Goal: Transaction & Acquisition: Purchase product/service

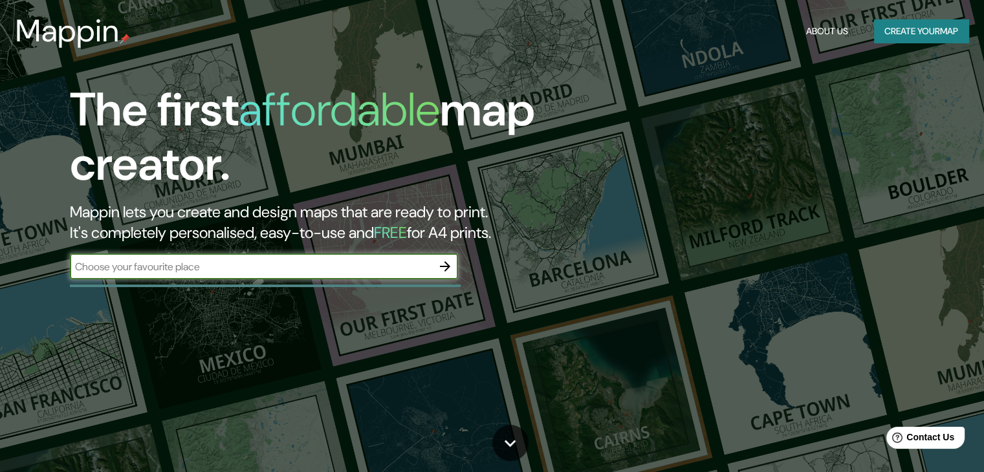
click at [311, 259] on input "text" at bounding box center [251, 266] width 362 height 15
paste input "MP94+J4P C. S. D7, [GEOGRAPHIC_DATA]"
type input "MP94+J4P C. S. D7, [GEOGRAPHIC_DATA]"
click at [445, 267] on icon "button" at bounding box center [445, 266] width 10 height 10
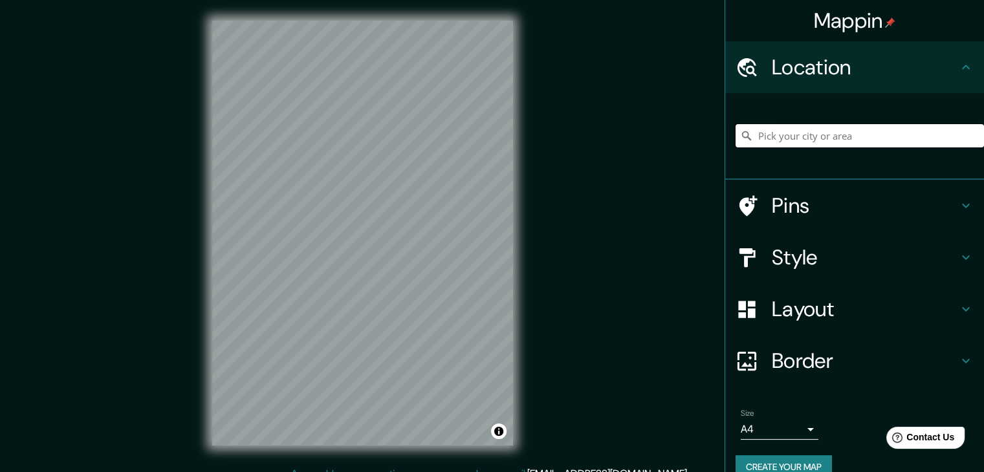
click at [898, 136] on input "Pick your city or area" at bounding box center [860, 135] width 248 height 23
paste input "MP94+J4P C. S. D7, [GEOGRAPHIC_DATA]"
type input "[GEOGRAPHIC_DATA], [GEOGRAPHIC_DATA] y Parinacota 1080000, [GEOGRAPHIC_DATA]"
click at [821, 261] on h4 "Style" at bounding box center [865, 258] width 186 height 26
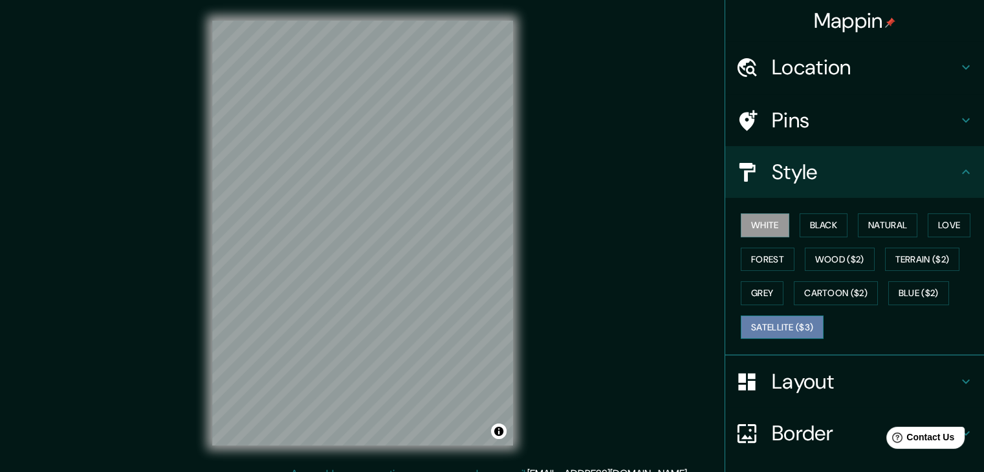
click at [776, 324] on button "Satellite ($3)" at bounding box center [782, 328] width 83 height 24
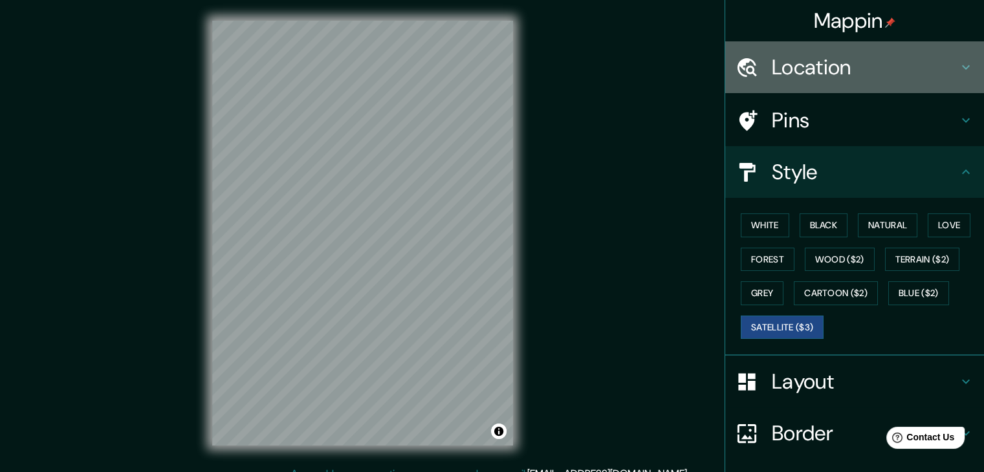
click at [865, 76] on h4 "Location" at bounding box center [865, 67] width 186 height 26
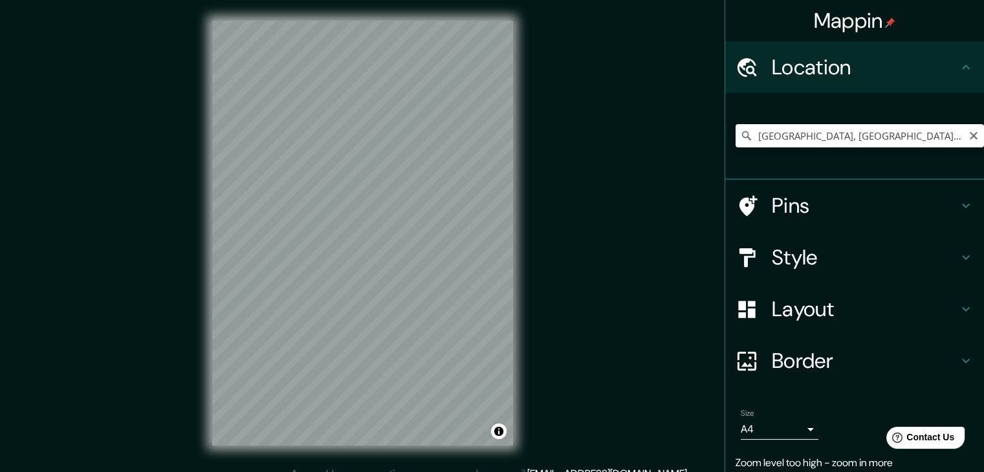
click at [872, 124] on input "[GEOGRAPHIC_DATA], [GEOGRAPHIC_DATA] y Parinacota 1080000, [GEOGRAPHIC_DATA]" at bounding box center [860, 135] width 248 height 23
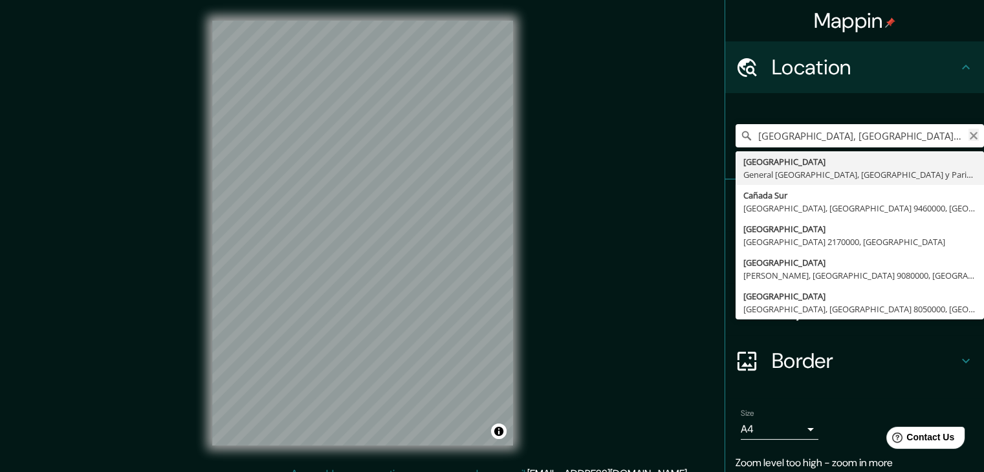
click at [969, 129] on button "Clear" at bounding box center [974, 135] width 10 height 12
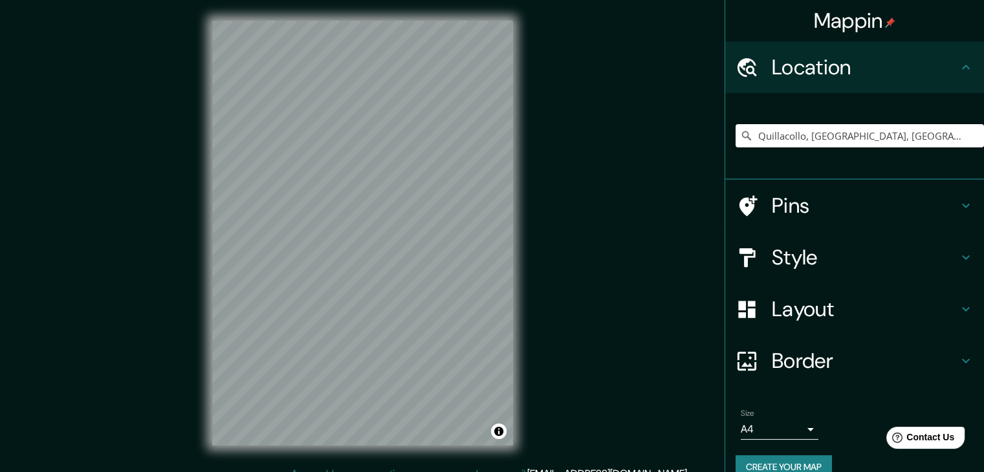
type input "Quillacollo, [GEOGRAPHIC_DATA], [GEOGRAPHIC_DATA]"
click at [830, 130] on input "Quillacollo, [GEOGRAPHIC_DATA], [GEOGRAPHIC_DATA]" at bounding box center [860, 135] width 248 height 23
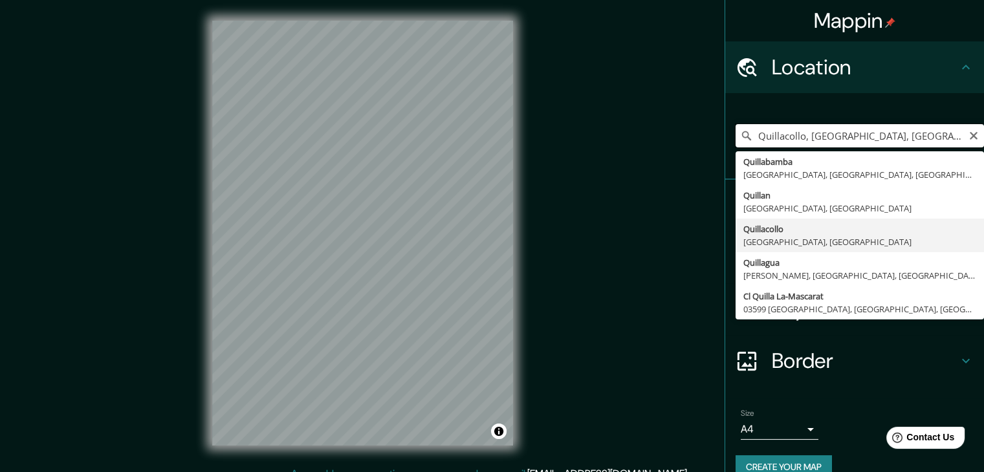
click at [830, 130] on input "Quillacollo, [GEOGRAPHIC_DATA], [GEOGRAPHIC_DATA]" at bounding box center [860, 135] width 248 height 23
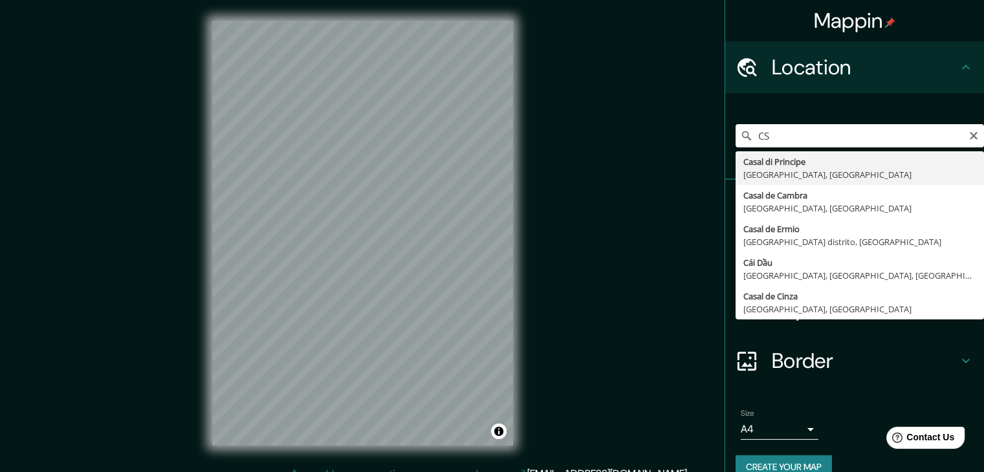
type input "C"
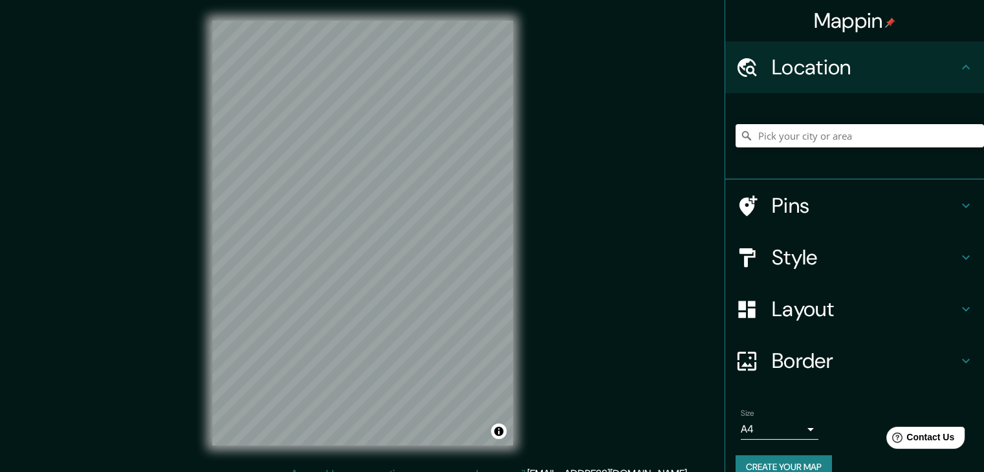
click at [843, 122] on div at bounding box center [860, 136] width 248 height 65
click at [841, 126] on input "Pick your city or area" at bounding box center [860, 135] width 248 height 23
click at [803, 135] on input "Camino Irincollo-Pairumani, [GEOGRAPHIC_DATA], [GEOGRAPHIC_DATA], [GEOGRAPHIC_D…" at bounding box center [860, 135] width 248 height 23
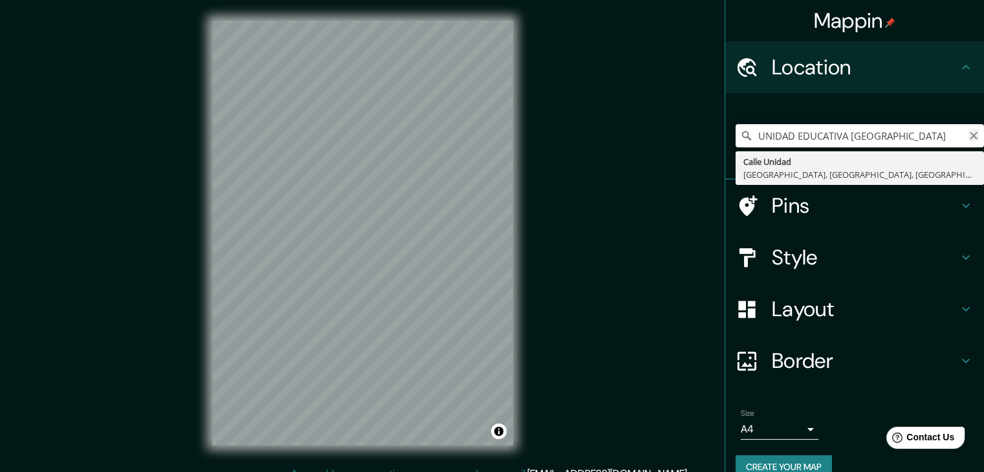
type input "UNIDAD EDUCATIVA [GEOGRAPHIC_DATA]"
click at [969, 132] on icon "Clear" at bounding box center [974, 136] width 10 height 10
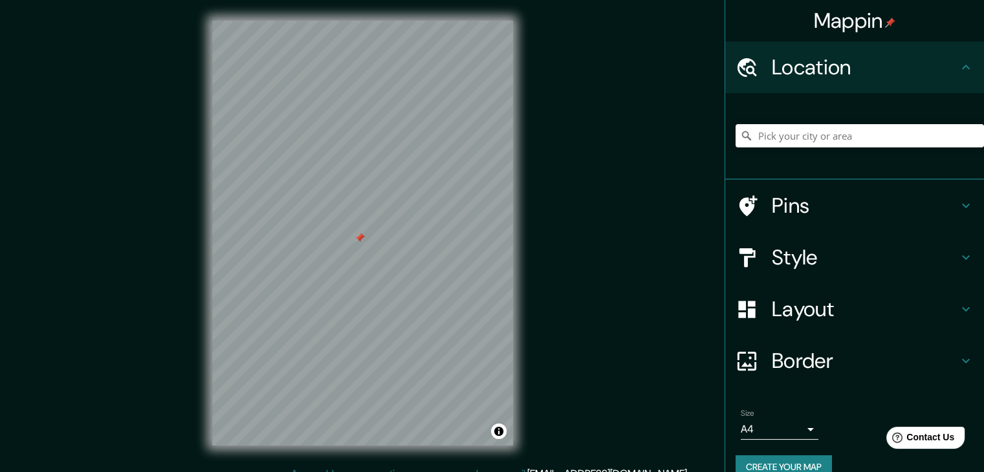
click at [809, 252] on h4 "Style" at bounding box center [865, 258] width 186 height 26
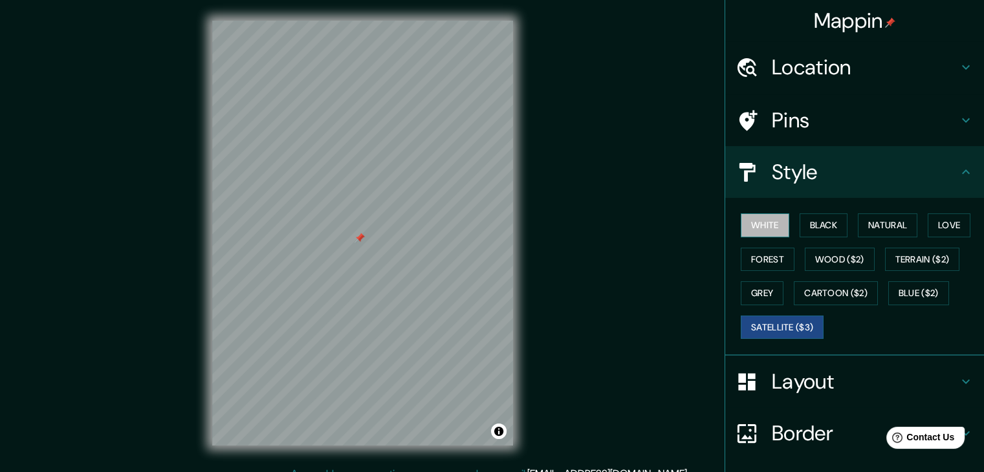
click at [776, 228] on button "White" at bounding box center [765, 226] width 49 height 24
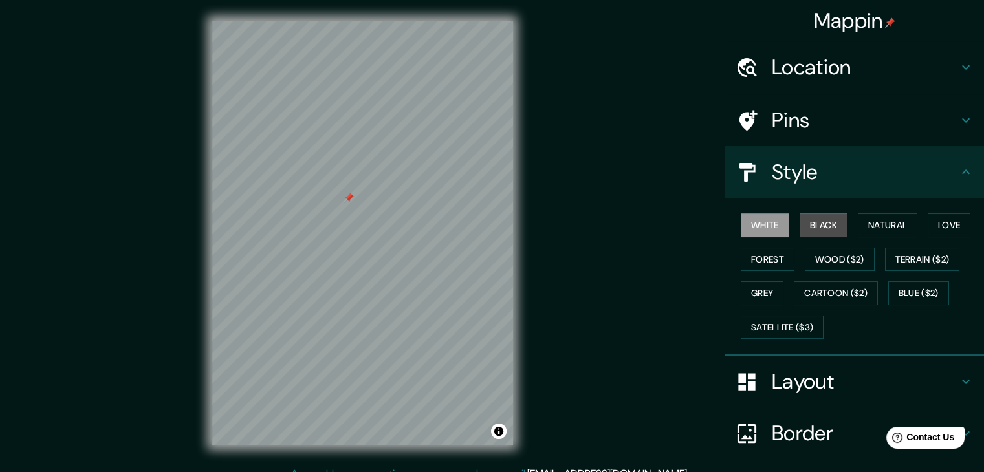
click at [824, 219] on button "Black" at bounding box center [824, 226] width 49 height 24
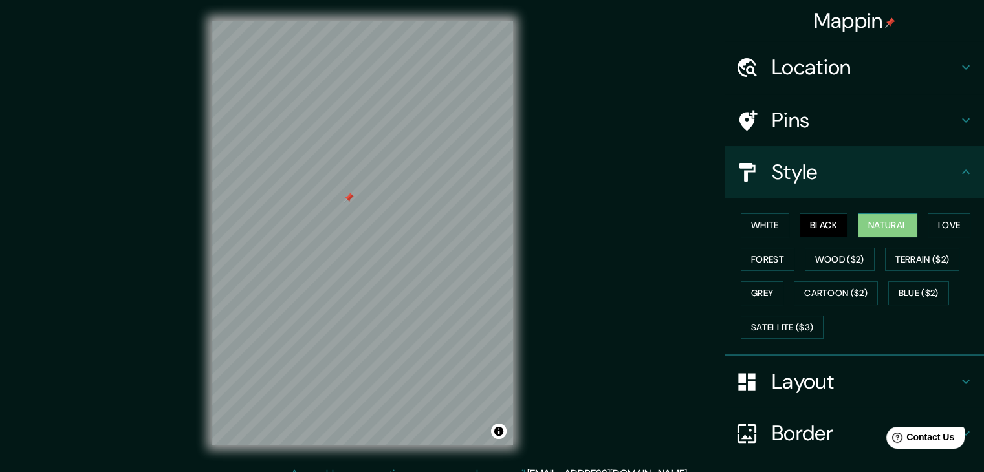
click at [872, 221] on button "Natural" at bounding box center [888, 226] width 60 height 24
click at [940, 219] on button "Love" at bounding box center [949, 226] width 43 height 24
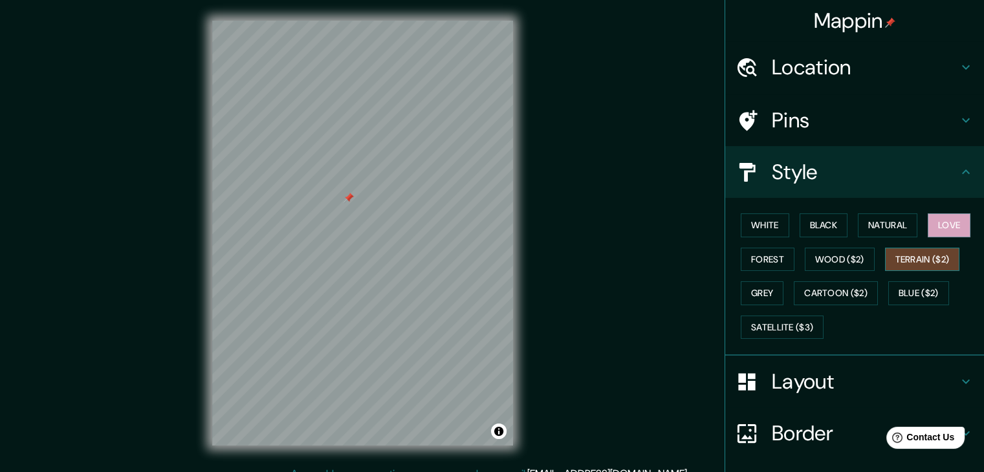
click at [929, 255] on button "Terrain ($2)" at bounding box center [922, 260] width 75 height 24
click at [811, 261] on button "Wood ($2)" at bounding box center [840, 260] width 70 height 24
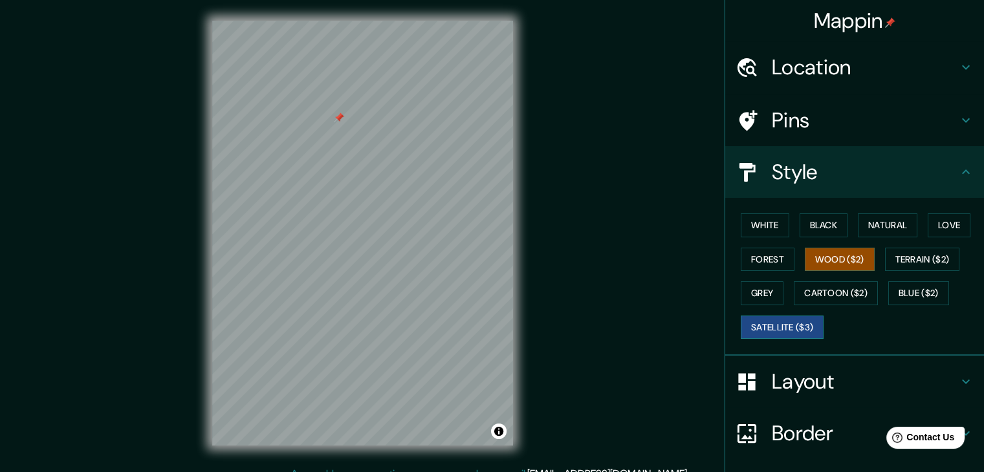
click at [804, 326] on button "Satellite ($3)" at bounding box center [782, 328] width 83 height 24
click at [820, 291] on button "Cartoon ($2)" at bounding box center [836, 293] width 84 height 24
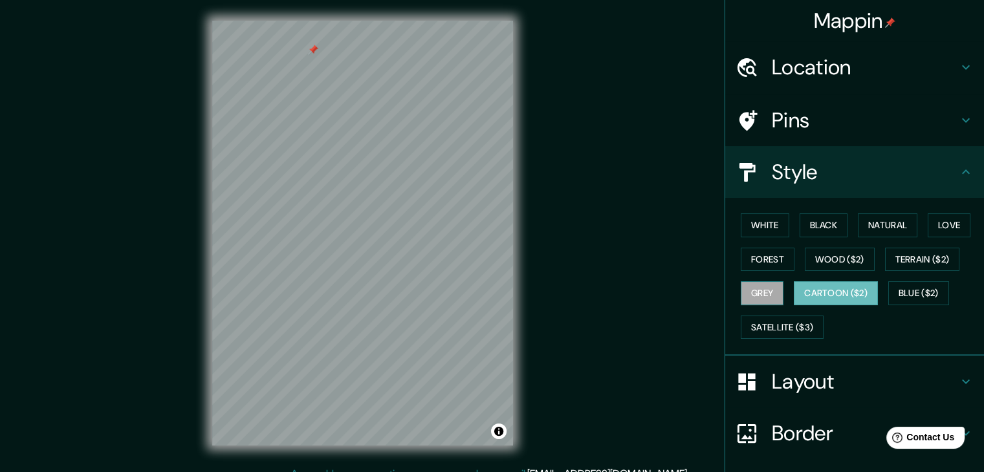
click at [748, 291] on button "Grey" at bounding box center [762, 293] width 43 height 24
click at [918, 287] on button "Blue ($2)" at bounding box center [918, 293] width 61 height 24
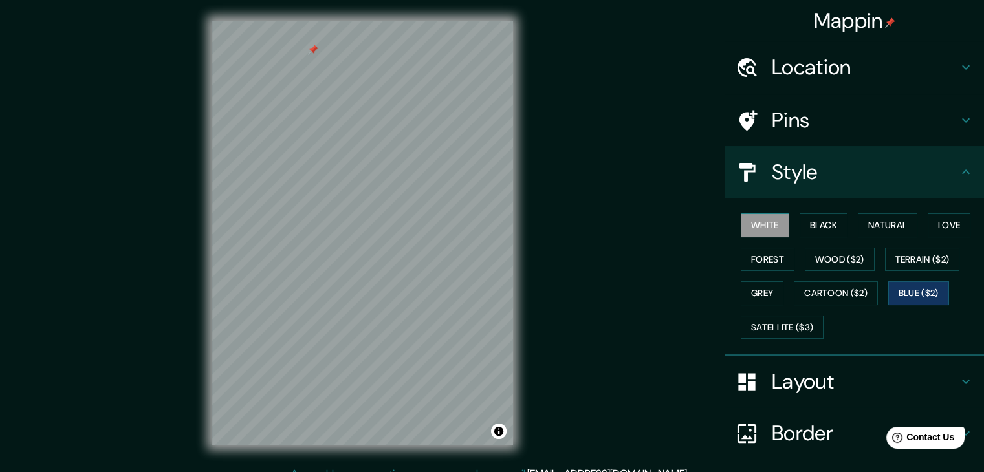
click at [765, 225] on button "White" at bounding box center [765, 226] width 49 height 24
click at [812, 224] on button "Black" at bounding box center [824, 226] width 49 height 24
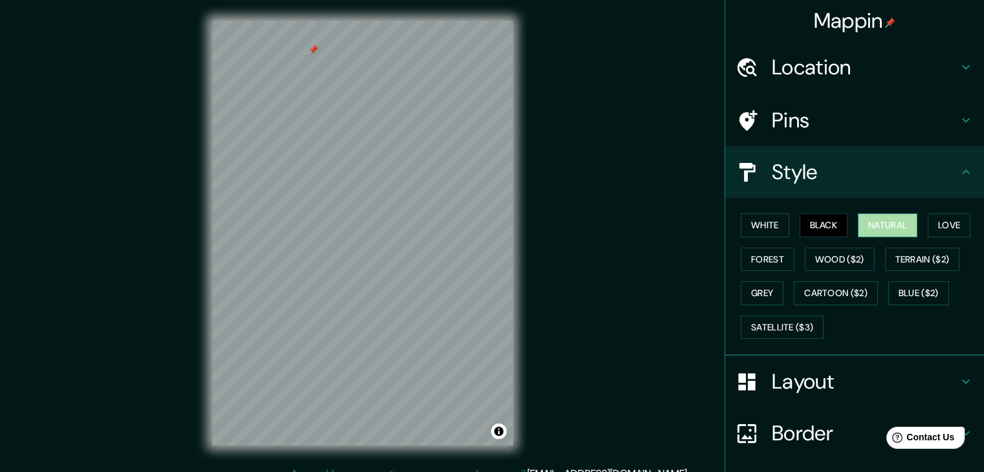
click at [888, 226] on button "Natural" at bounding box center [888, 226] width 60 height 24
click at [793, 317] on button "Satellite ($3)" at bounding box center [782, 328] width 83 height 24
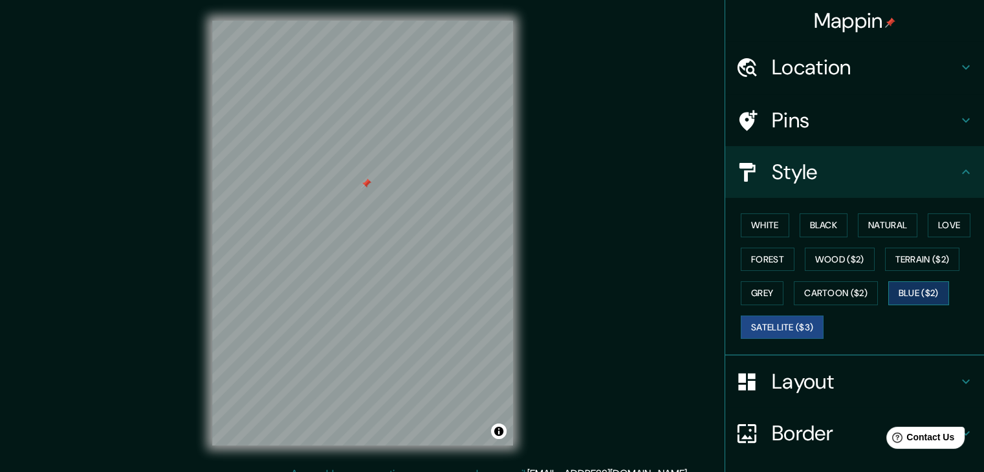
click at [918, 302] on button "Blue ($2)" at bounding box center [918, 293] width 61 height 24
click at [844, 292] on button "Cartoon ($2)" at bounding box center [836, 293] width 84 height 24
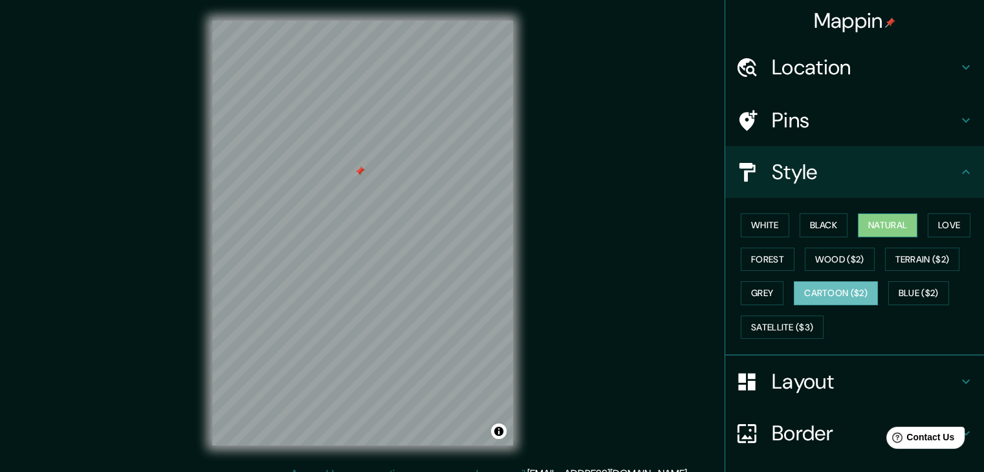
click at [859, 223] on button "Natural" at bounding box center [888, 226] width 60 height 24
click at [921, 254] on button "Terrain ($2)" at bounding box center [922, 260] width 75 height 24
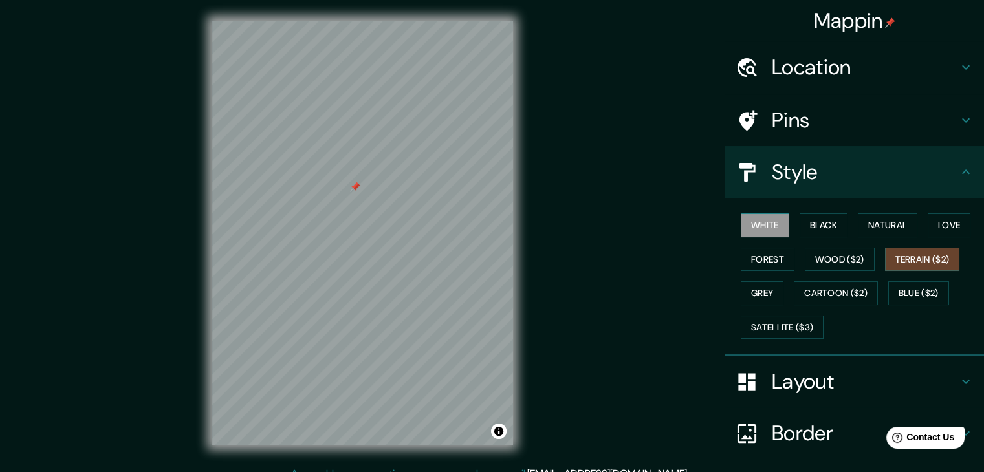
click at [763, 226] on button "White" at bounding box center [765, 226] width 49 height 24
click at [815, 229] on button "Black" at bounding box center [824, 226] width 49 height 24
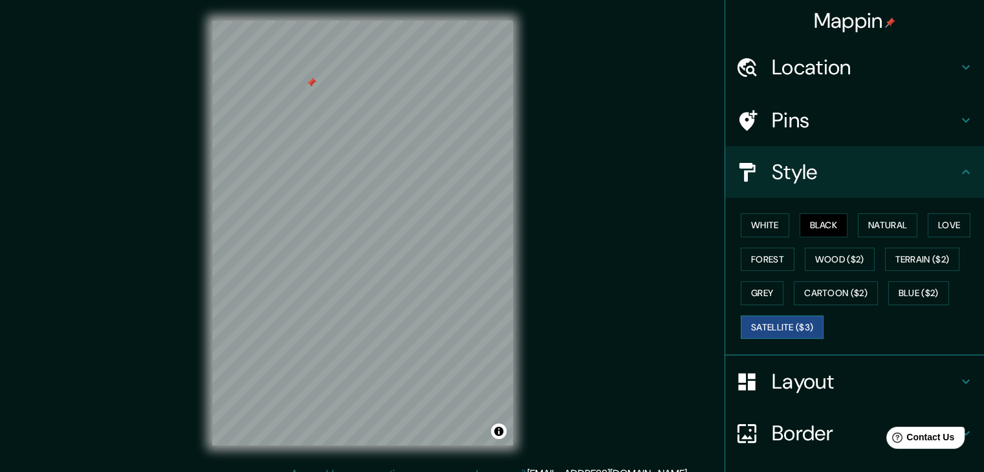
click at [800, 325] on button "Satellite ($3)" at bounding box center [782, 328] width 83 height 24
click at [919, 292] on button "Blue ($2)" at bounding box center [918, 293] width 61 height 24
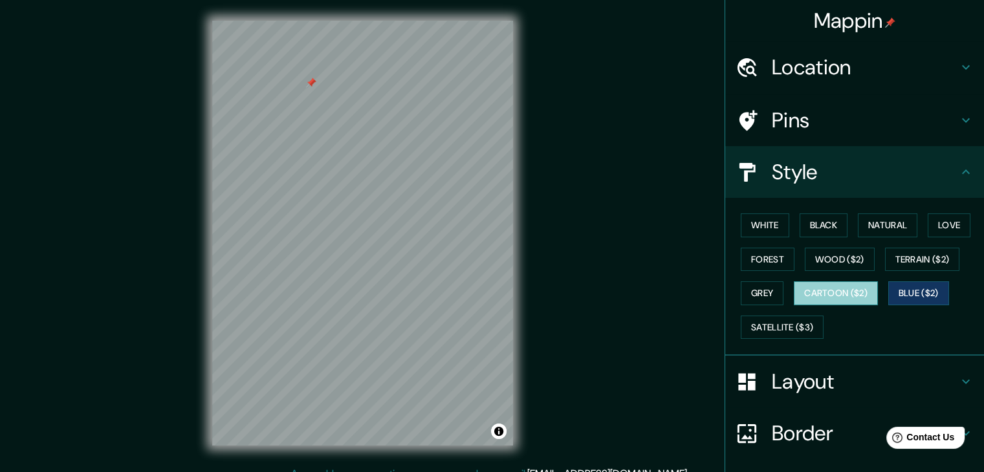
click at [852, 290] on button "Cartoon ($2)" at bounding box center [836, 293] width 84 height 24
click at [751, 290] on button "Grey" at bounding box center [762, 293] width 43 height 24
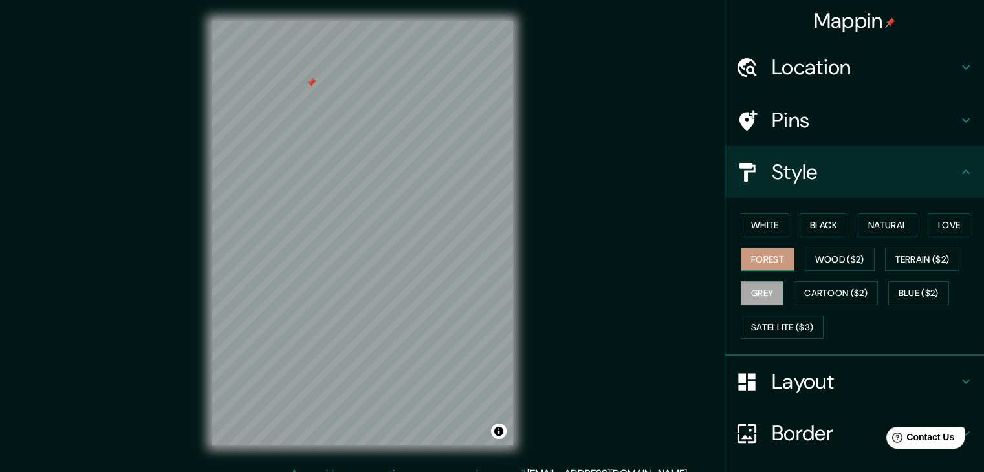
click at [773, 257] on button "Forest" at bounding box center [768, 260] width 54 height 24
click at [842, 262] on button "Wood ($2)" at bounding box center [840, 260] width 70 height 24
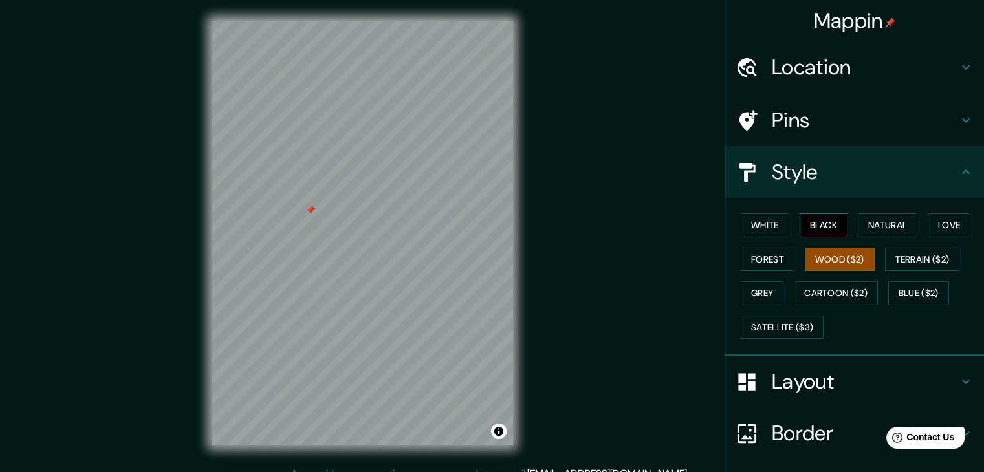
click at [821, 228] on button "Black" at bounding box center [824, 226] width 49 height 24
click at [753, 228] on button "White" at bounding box center [765, 226] width 49 height 24
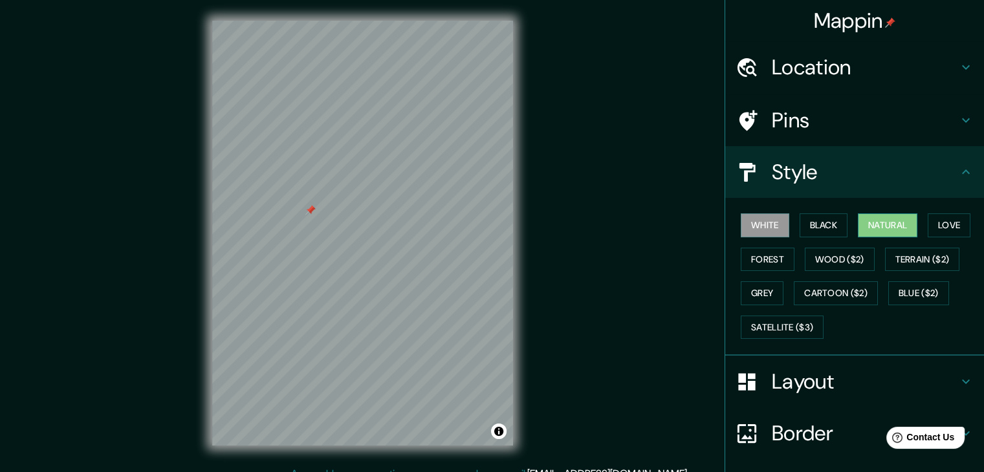
click at [864, 234] on button "Natural" at bounding box center [888, 226] width 60 height 24
